Goal: Task Accomplishment & Management: Use online tool/utility

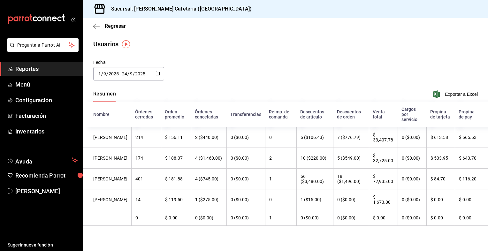
click at [160, 76] on div "2025-09-01 1 / 9 / 2025 - 2025-09-24 24 / 9 / 2025" at bounding box center [128, 73] width 71 height 13
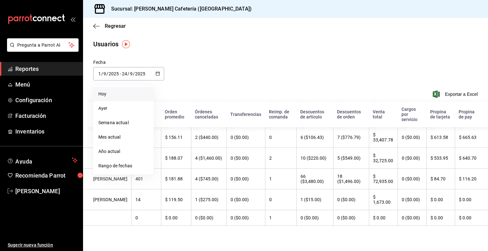
click at [115, 93] on li "Hoy" at bounding box center [123, 94] width 60 height 14
type input "[DATE]"
type input "24"
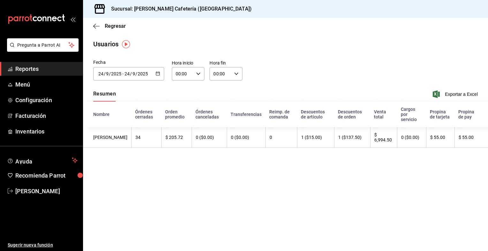
click at [155, 71] on div "2025-09-24 24 / 9 / 2025 - 2025-09-24 24 / 9 / 2025" at bounding box center [128, 73] width 71 height 13
click at [217, 93] on div "Resumen Exportar a Excel" at bounding box center [285, 94] width 405 height 13
click at [111, 24] on span "Regresar" at bounding box center [115, 26] width 21 height 6
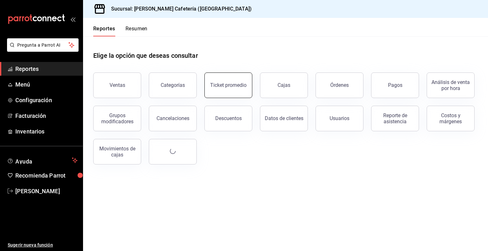
click at [222, 88] on button "Ticket promedio" at bounding box center [228, 85] width 48 height 26
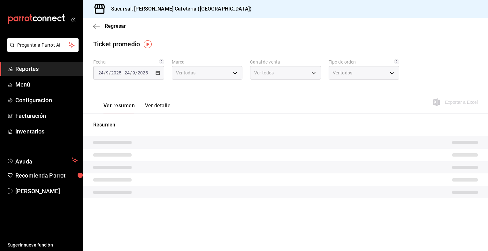
type input "f9d59448-4829-4b2a-bc56-a4ede4f91df2"
type input "PARROT,UBER_EATS,RAPPI,DIDI_FOOD,ONLINE"
type input "af0c1988-a481-4f85-9d9e-e30bf38448e5,63242202-66f9-4d54-96c8-29d7746d21a7,c8d94…"
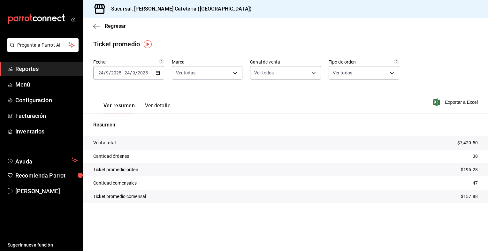
click at [156, 73] on icon "button" at bounding box center [158, 73] width 4 height 4
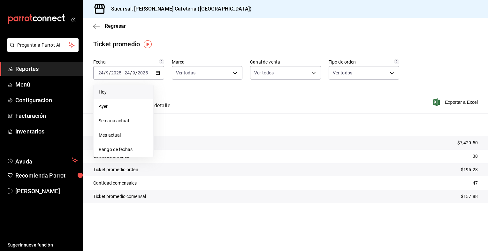
click at [112, 95] on span "Hoy" at bounding box center [124, 92] width 50 height 7
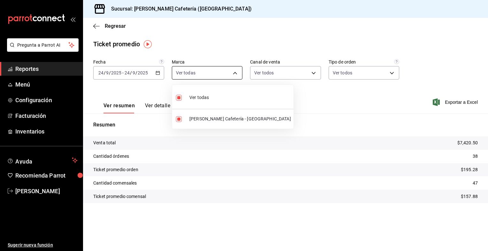
click at [238, 76] on body "Pregunta a Parrot AI Reportes Menú Configuración Facturación Inventarios Ayuda …" at bounding box center [244, 125] width 488 height 251
click at [315, 77] on div at bounding box center [244, 125] width 488 height 251
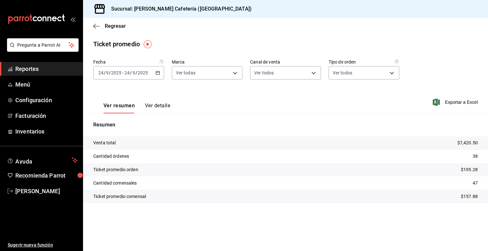
click at [312, 67] on body "Pregunta a Parrot AI Reportes Menú Configuración Facturación Inventarios Ayuda …" at bounding box center [244, 125] width 488 height 251
click at [359, 75] on div at bounding box center [244, 125] width 488 height 251
click at [346, 74] on body "Pregunta a Parrot AI Reportes Menú Configuración Facturación Inventarios Ayuda …" at bounding box center [244, 125] width 488 height 251
click at [335, 97] on input "checkbox" at bounding box center [336, 98] width 6 height 6
checkbox input "false"
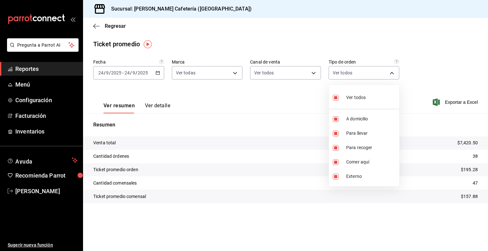
checkbox input "false"
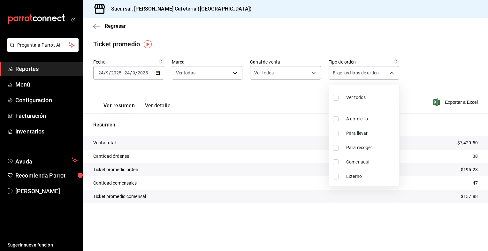
click at [334, 130] on li "Para llevar" at bounding box center [364, 133] width 70 height 14
type input "63242202-66f9-4d54-96c8-29d7746d21a7"
checkbox input "true"
click at [334, 149] on input "checkbox" at bounding box center [336, 148] width 6 height 6
checkbox input "true"
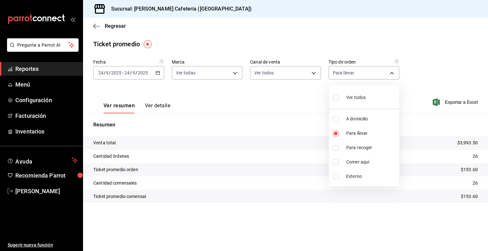
type input "63242202-66f9-4d54-96c8-29d7746d21a7,c8d94ff7-b277-4745-a666-7b068627cec4"
click at [336, 162] on input "checkbox" at bounding box center [336, 162] width 6 height 6
checkbox input "true"
type input "63242202-66f9-4d54-96c8-29d7746d21a7,c8d94ff7-b277-4745-a666-7b068627cec4,4e85c…"
drag, startPoint x: 413, startPoint y: 78, endPoint x: 233, endPoint y: 41, distance: 183.9
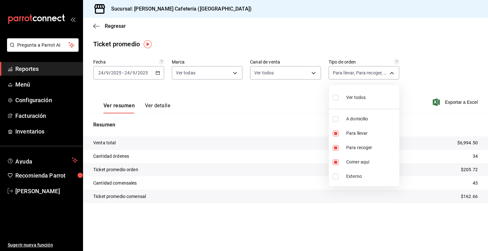
click at [233, 41] on div at bounding box center [244, 125] width 488 height 251
